Goal: Navigation & Orientation: Go to known website

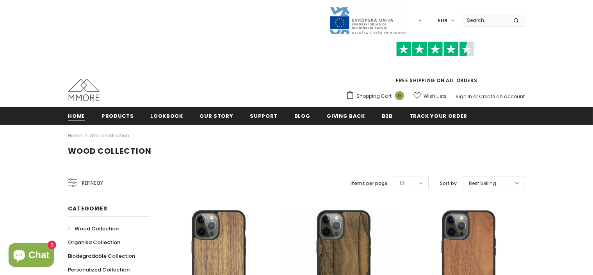
click at [70, 114] on span "Home" at bounding box center [76, 115] width 17 height 7
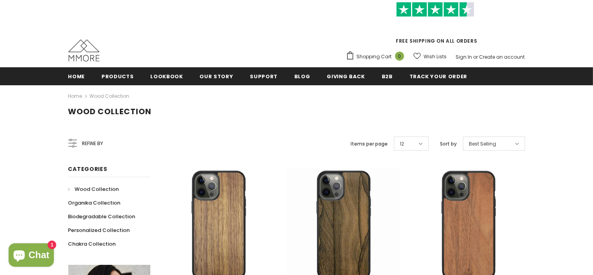
scroll to position [2, 0]
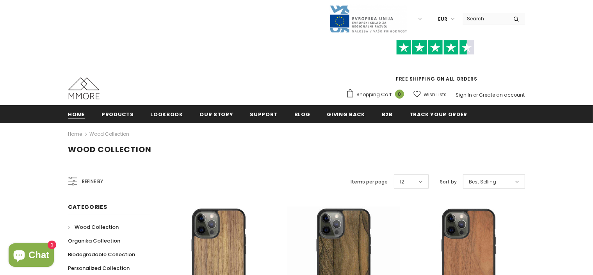
click at [76, 114] on span "Home" at bounding box center [76, 114] width 17 height 7
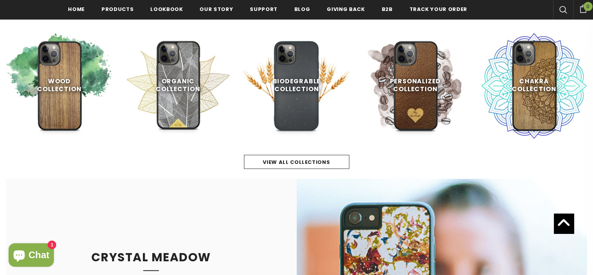
scroll to position [273, 0]
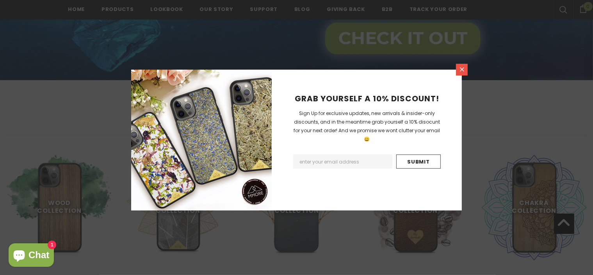
click at [463, 70] on icon at bounding box center [462, 69] width 4 height 4
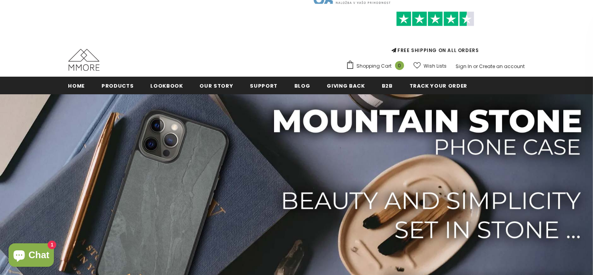
scroll to position [0, 0]
